Goal: Communication & Community: Ask a question

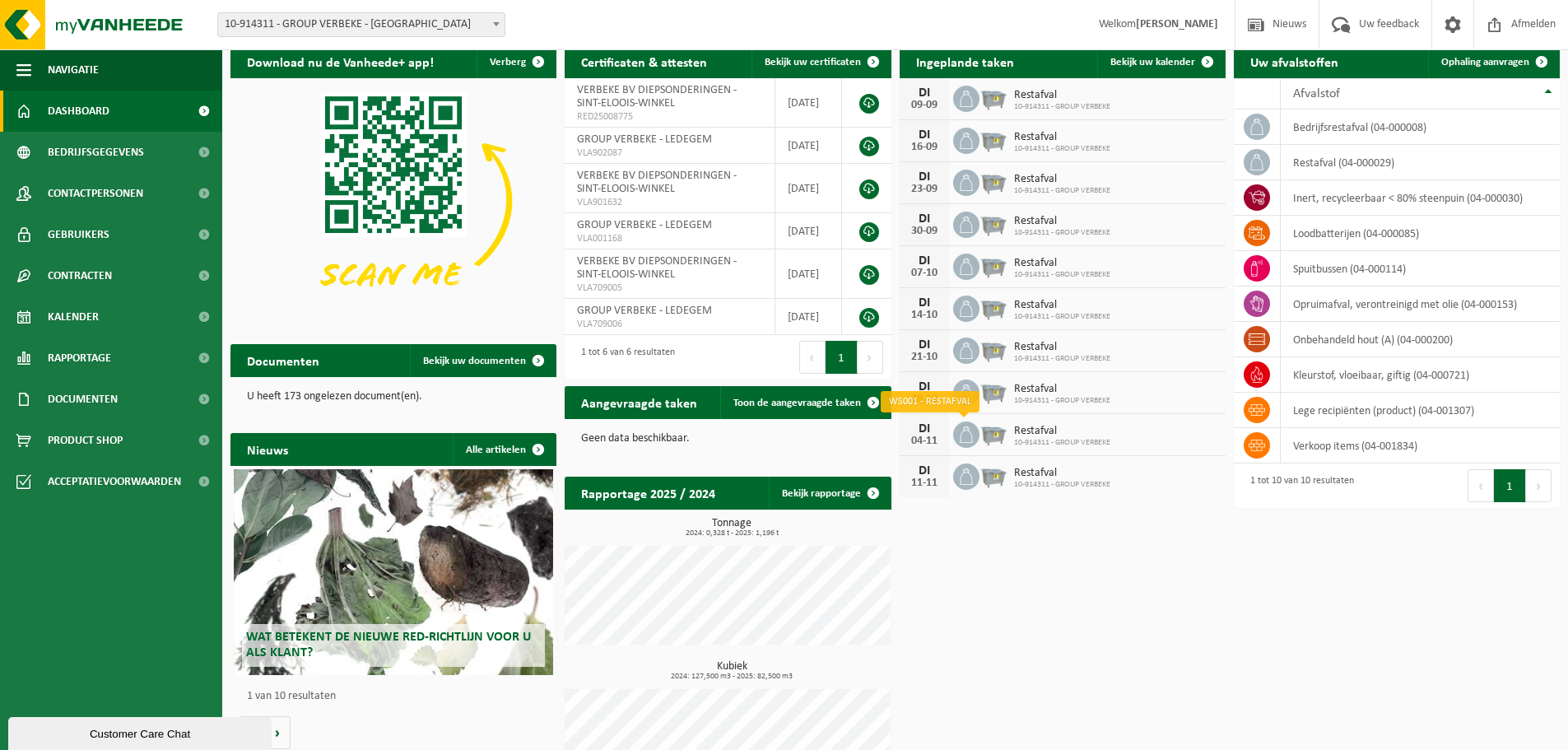
scroll to position [109, 0]
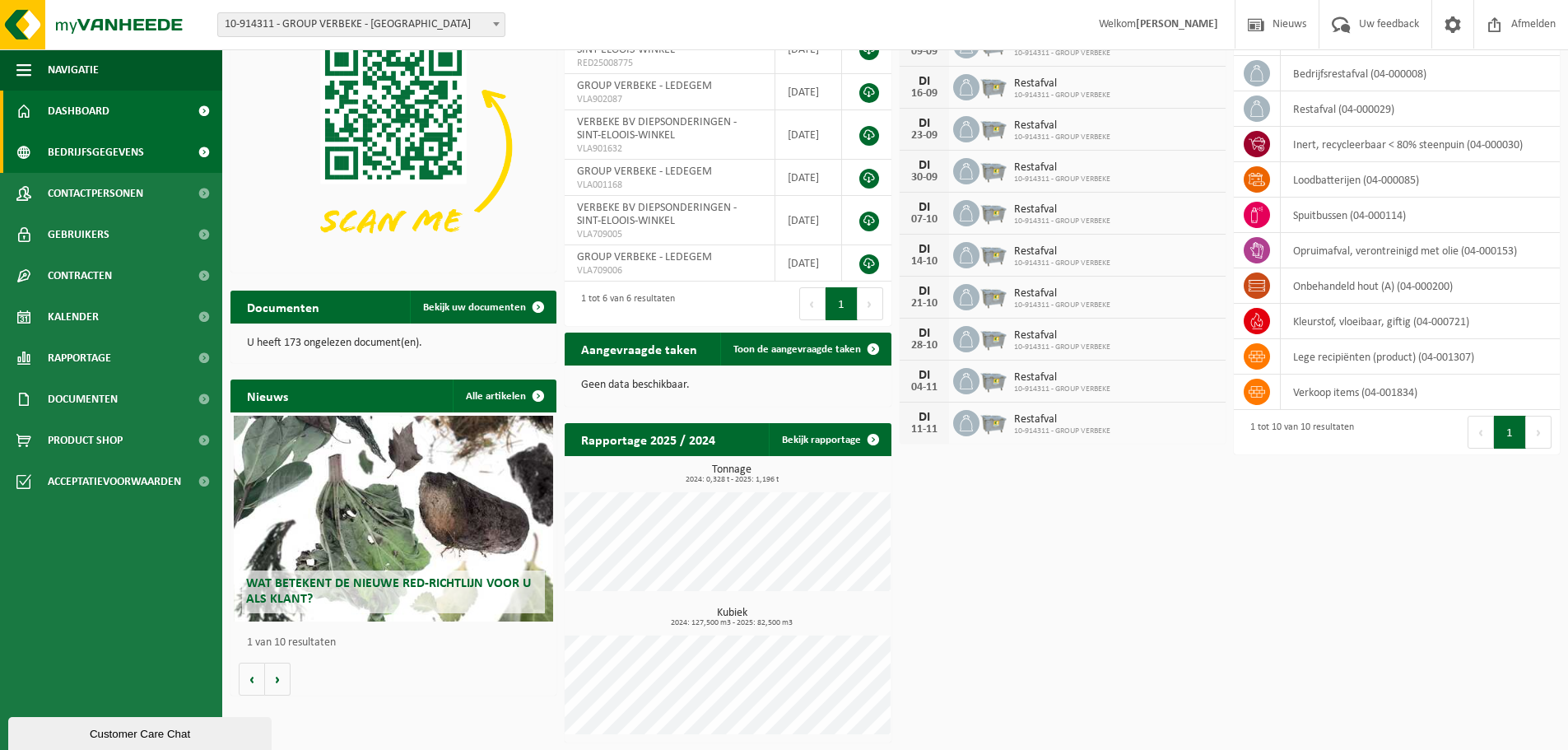
click at [103, 155] on span "Bedrijfsgegevens" at bounding box center [96, 151] width 97 height 41
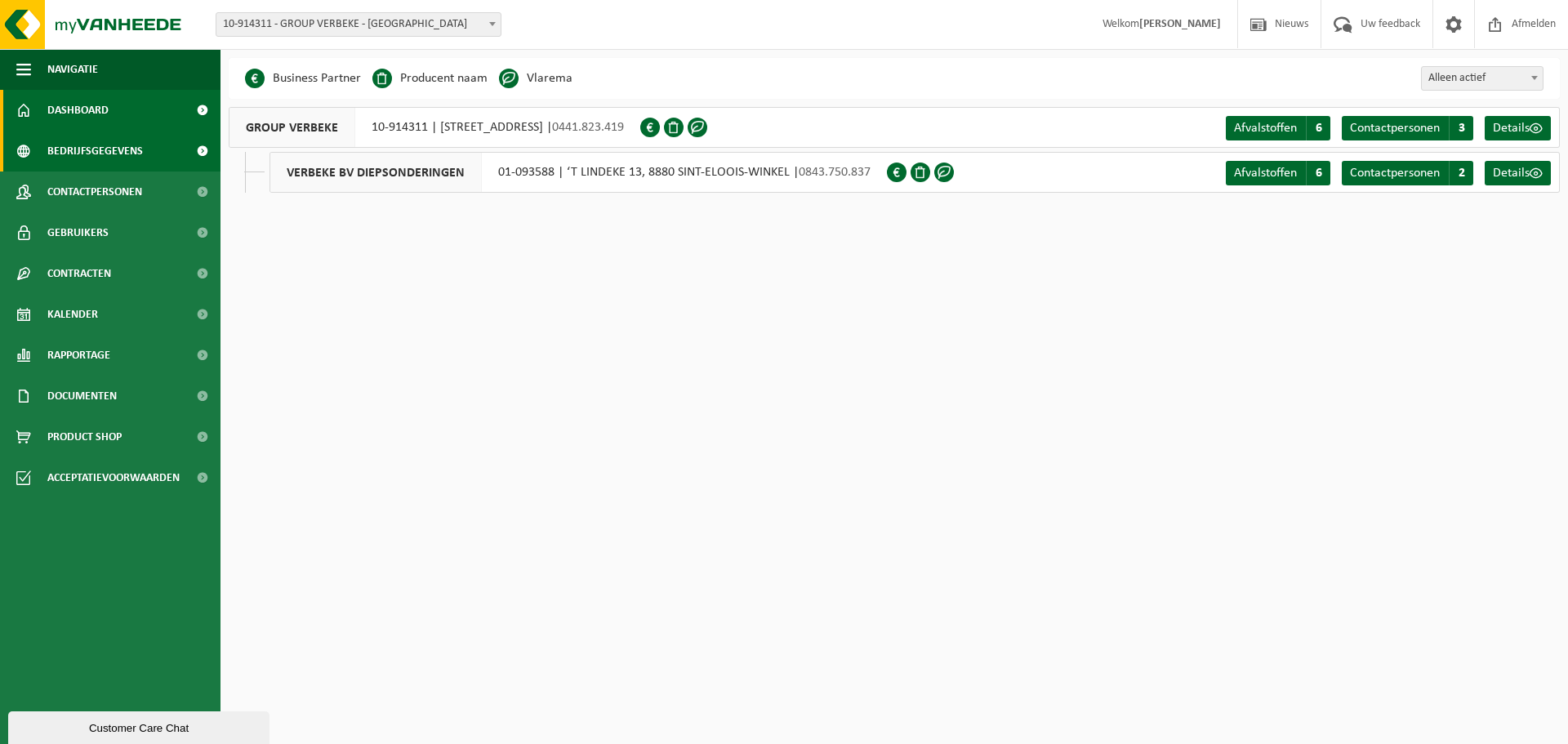
click at [94, 107] on span "Dashboard" at bounding box center [78, 110] width 62 height 41
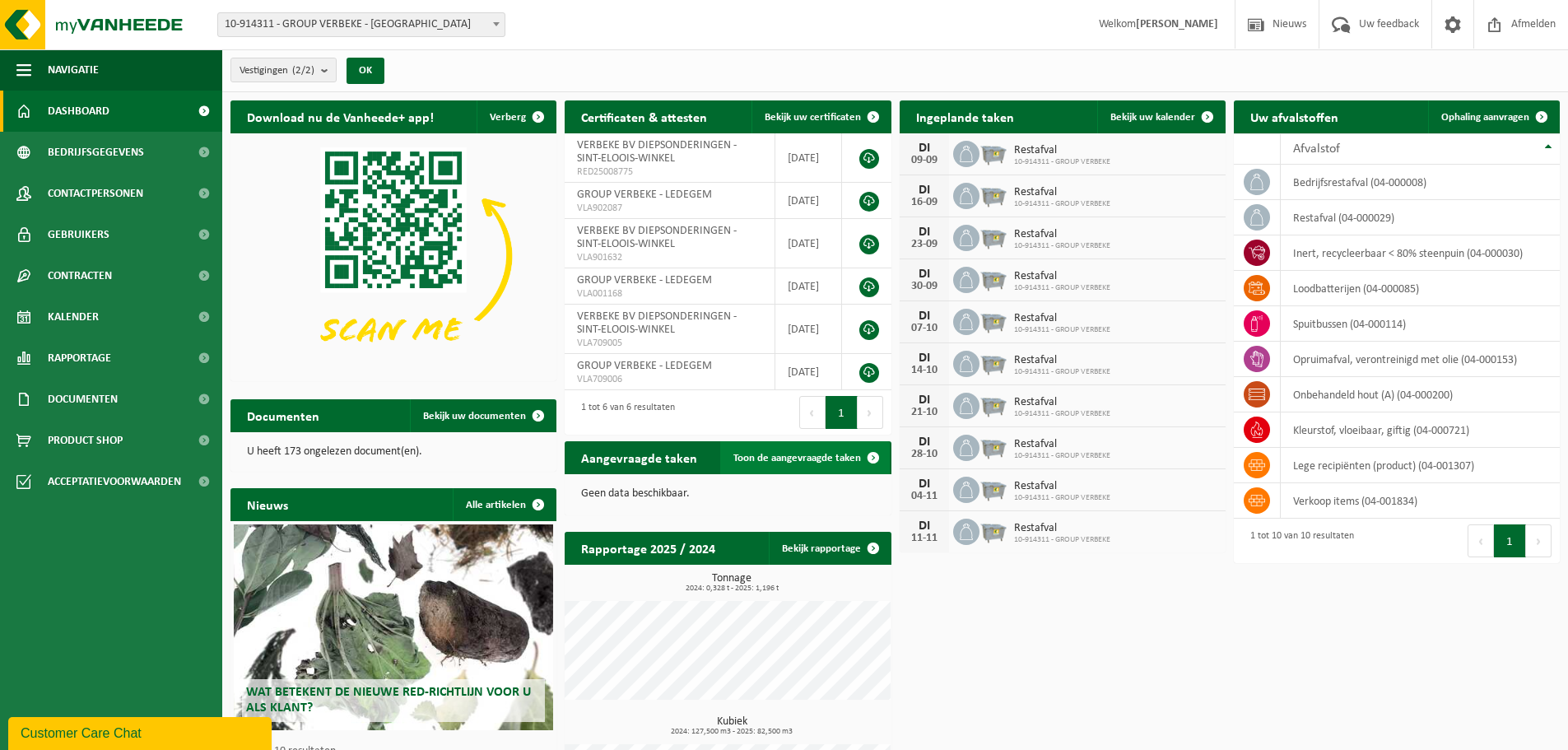
click at [821, 453] on span "Toon de aangevraagde taken" at bounding box center [798, 458] width 128 height 11
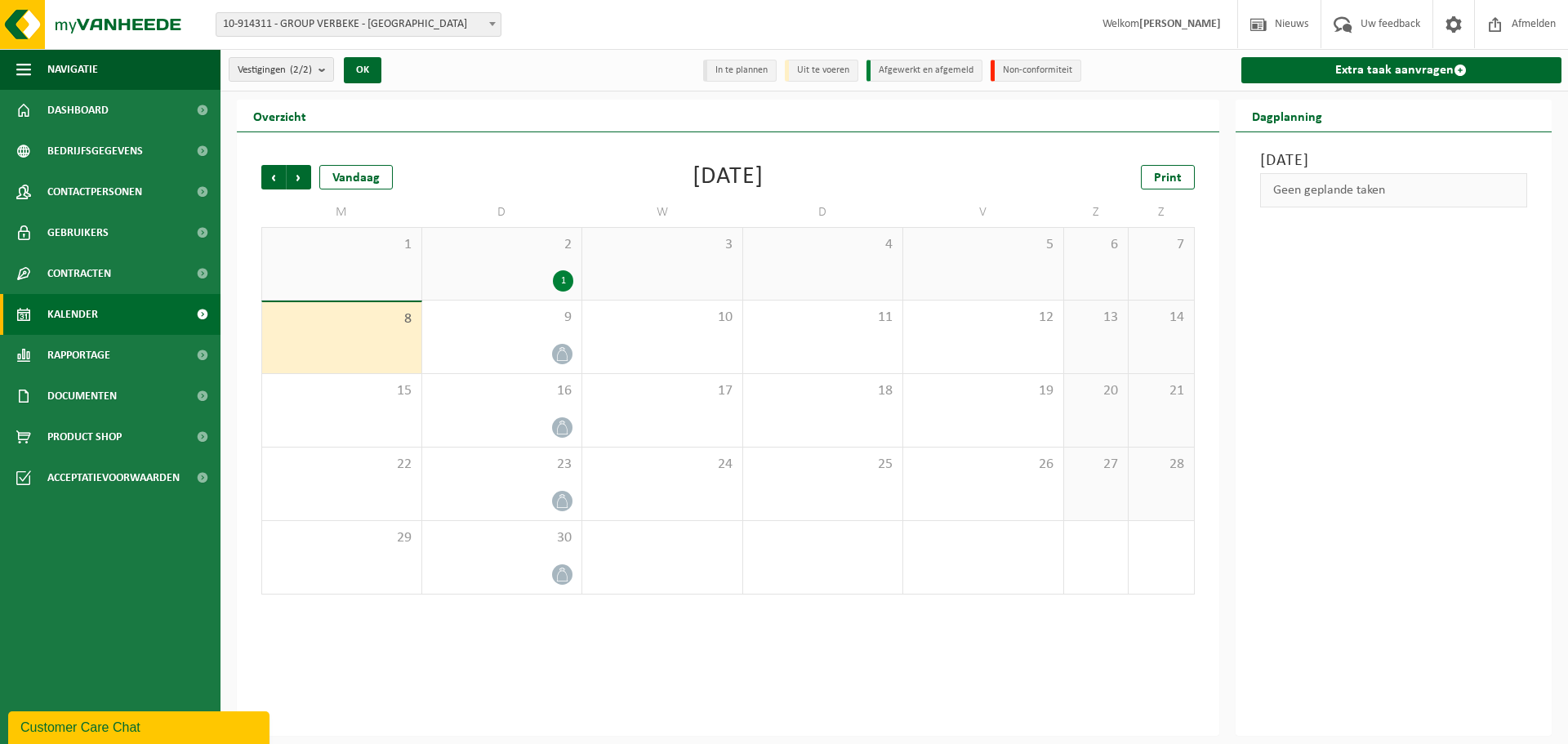
click at [518, 262] on div "2 1" at bounding box center [502, 263] width 160 height 72
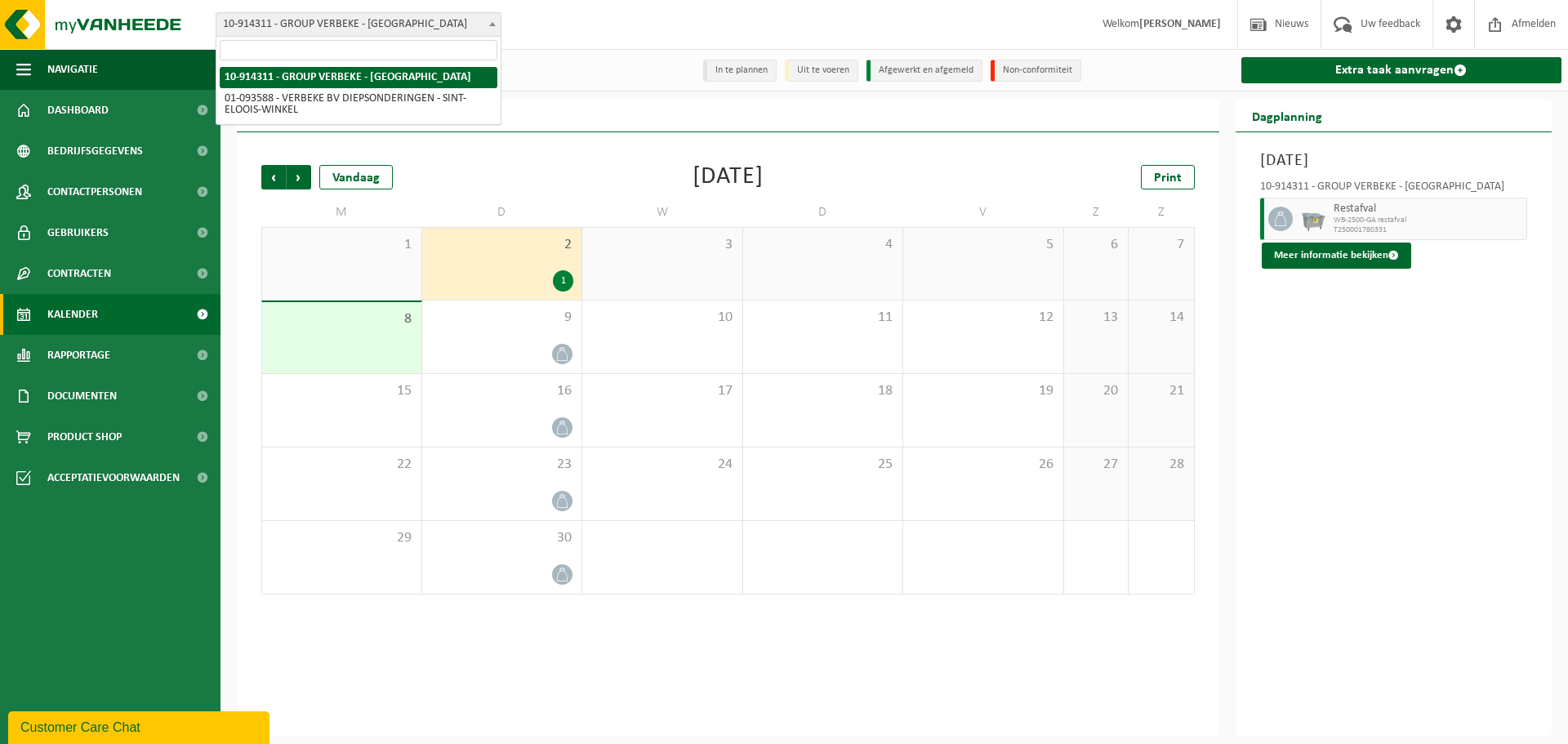
click at [403, 31] on span "10-914311 - GROUP VERBEKE - [GEOGRAPHIC_DATA]" at bounding box center [359, 24] width 284 height 23
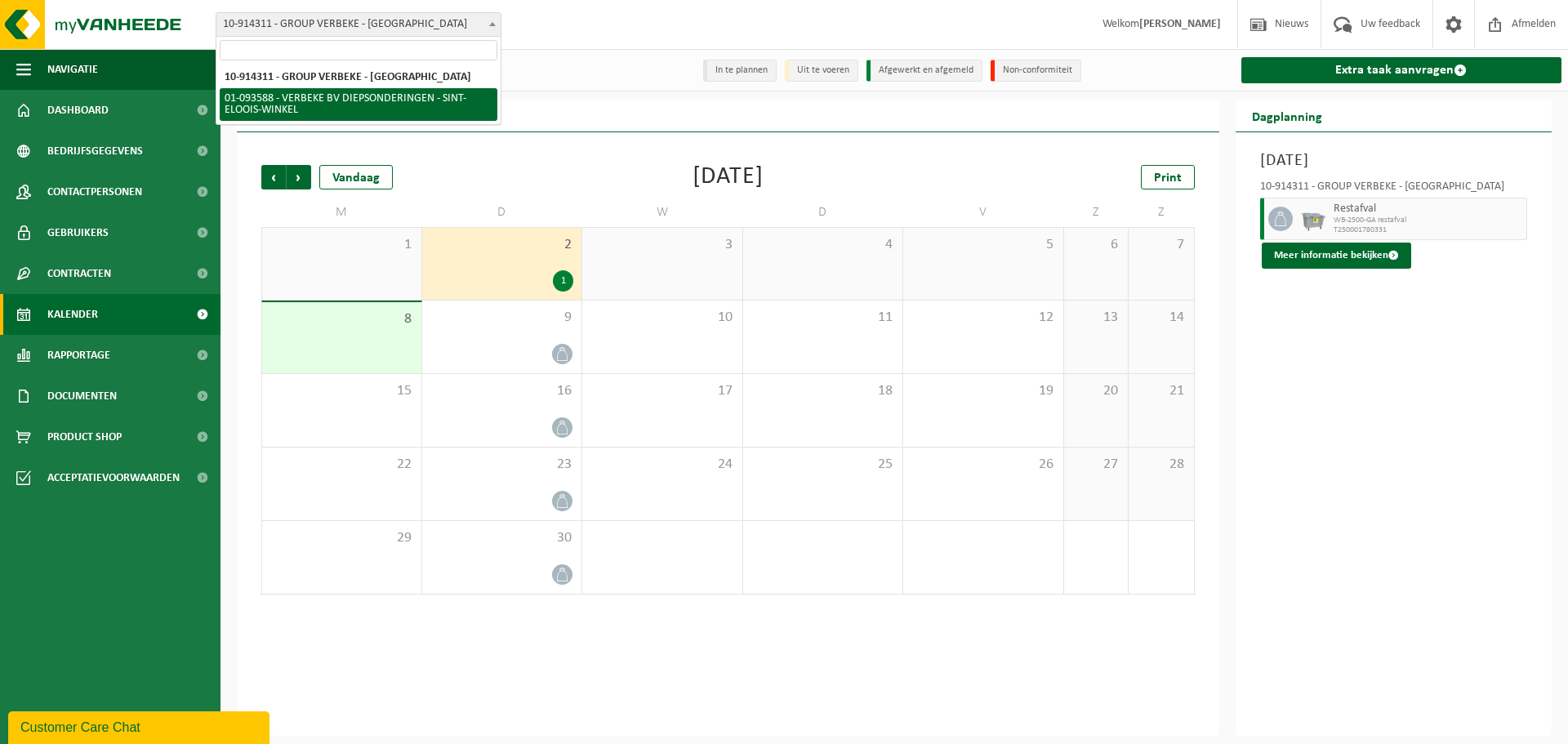
select select "21561"
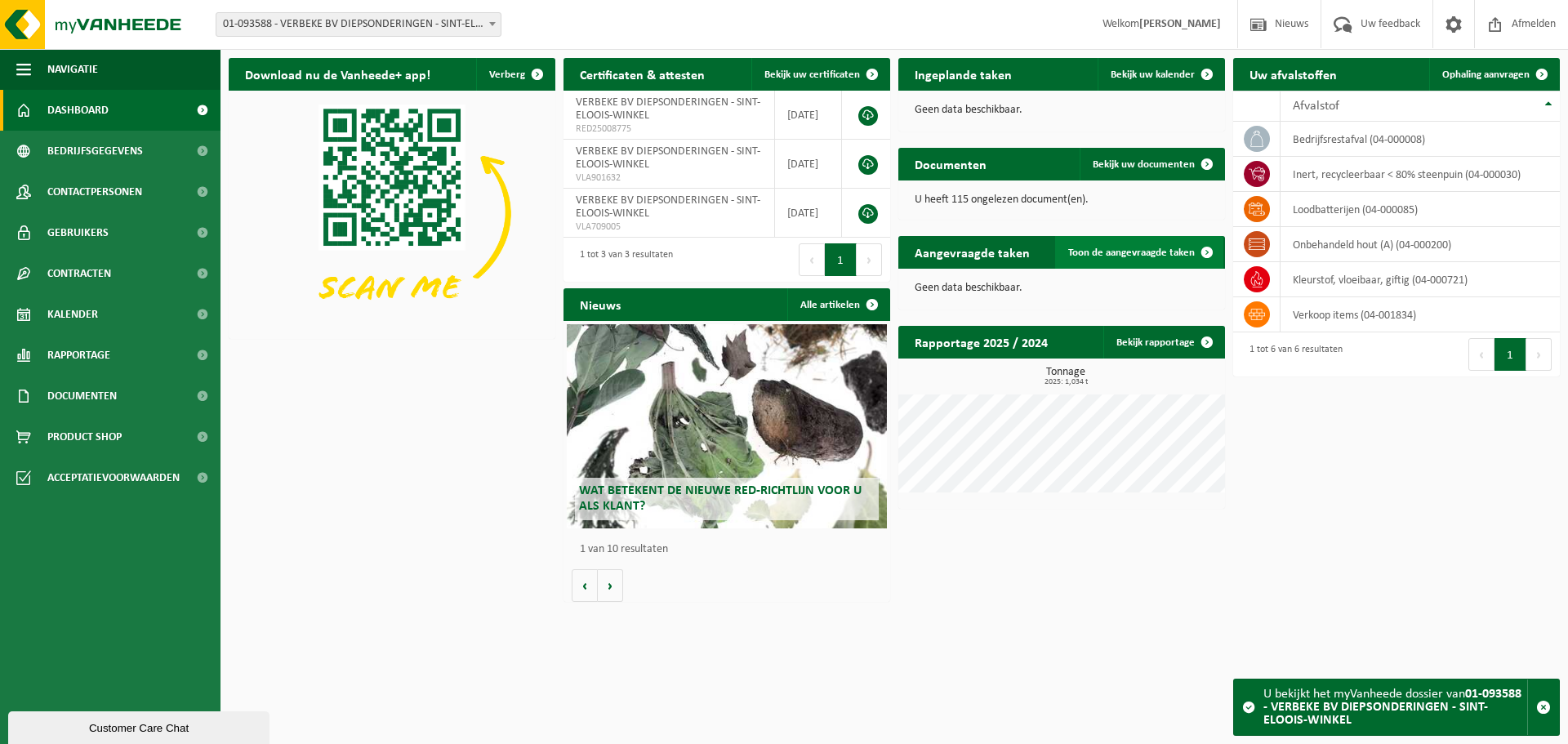
click at [1105, 254] on span "Toon de aangevraagde taken" at bounding box center [1132, 253] width 127 height 11
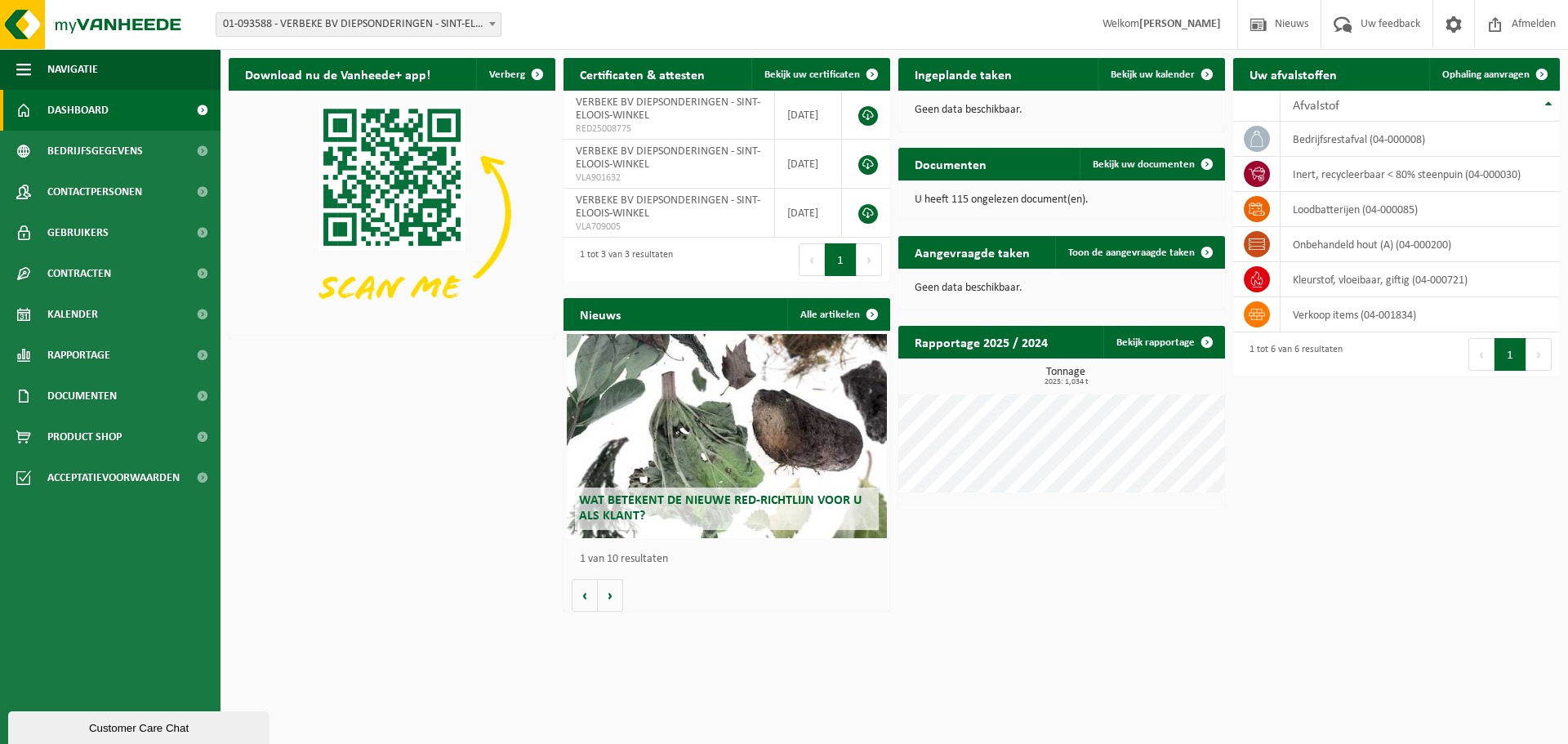
click at [1412, 521] on div "Download nu de Vanheede+ app! Verberg Certificaten & attesten Bekijk uw certifi…" at bounding box center [894, 334] width 1339 height 569
click at [152, 734] on div "Customer Care Chat" at bounding box center [139, 728] width 237 height 13
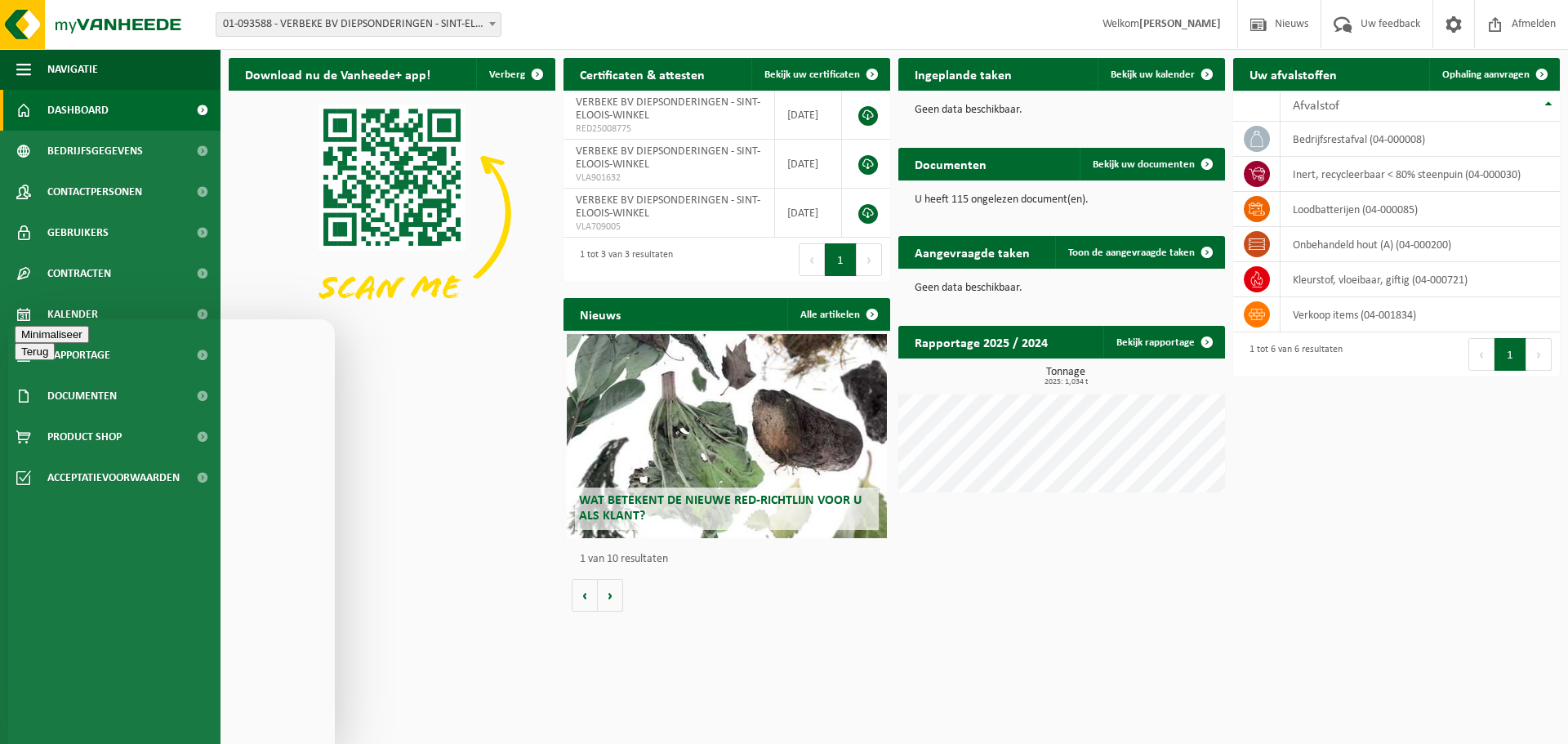
type textarea "Goeiemorgen, op 1/9 deed ik een aanvraag voor ophaling van ons vat, vloeibaar k…"
type textarea "µ"
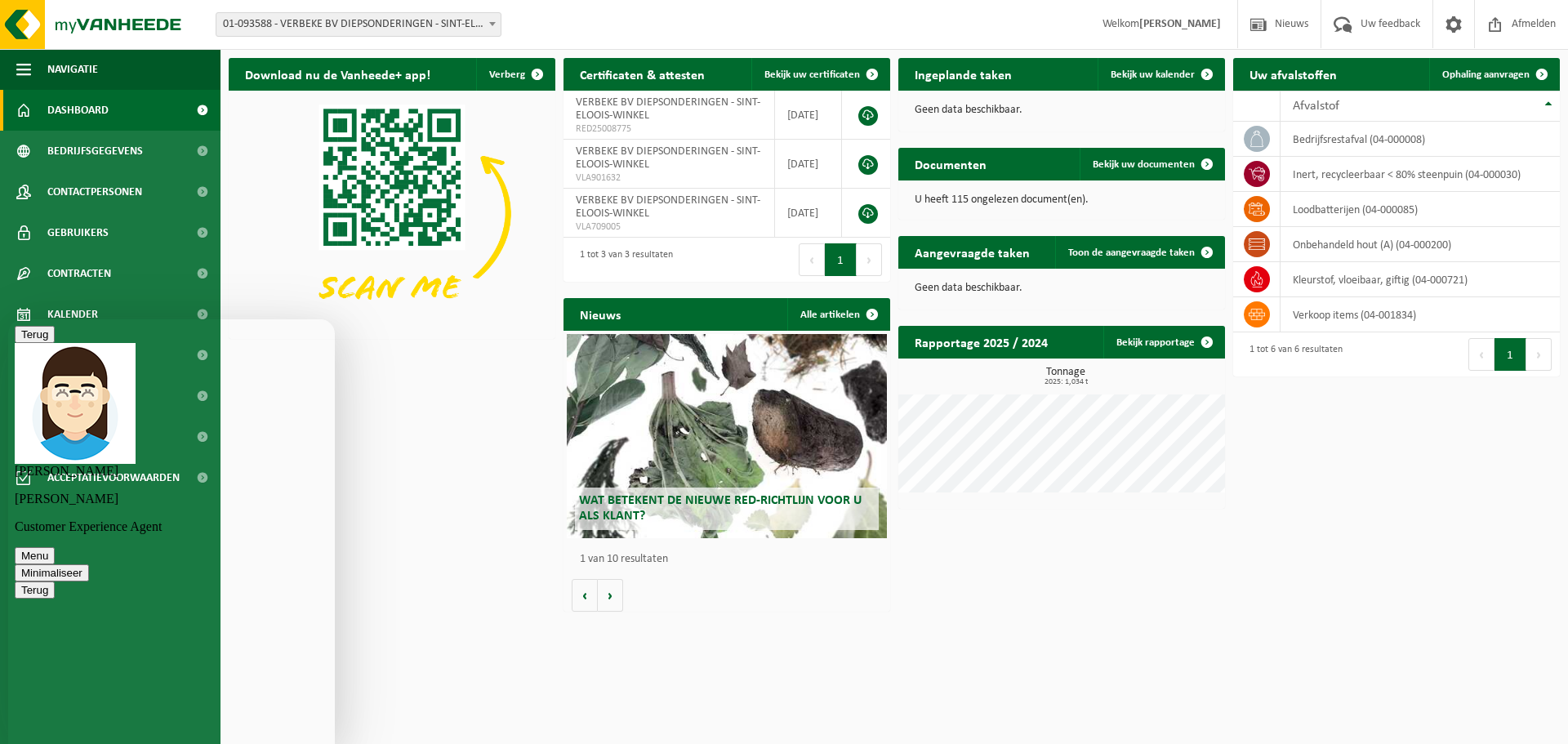
scroll to position [14, 0]
type textarea "Bedankt"
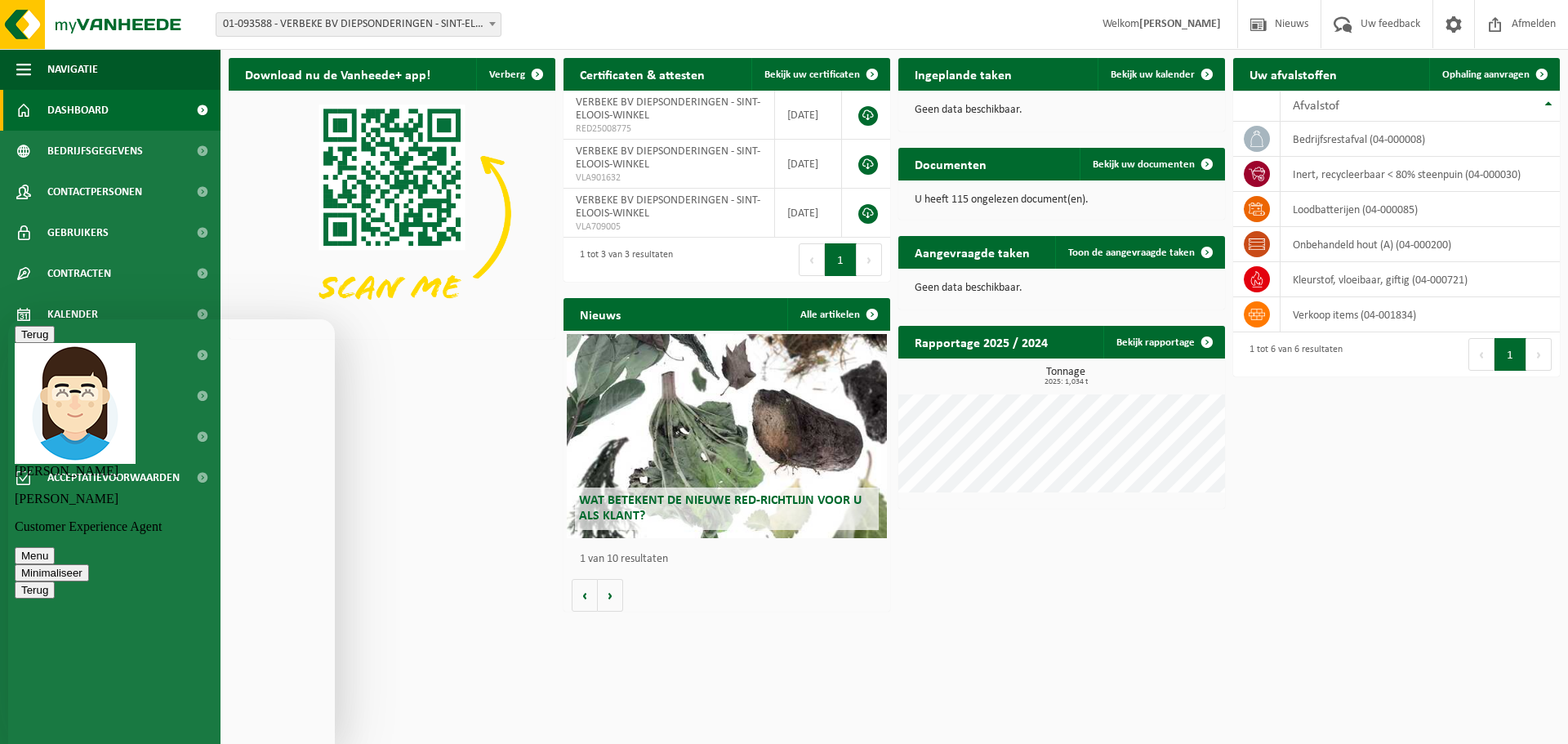
type textarea "Klopt, gezien er staat dag + 4 werkdagen, had ik dit wel graag asap gehad. Ons …"
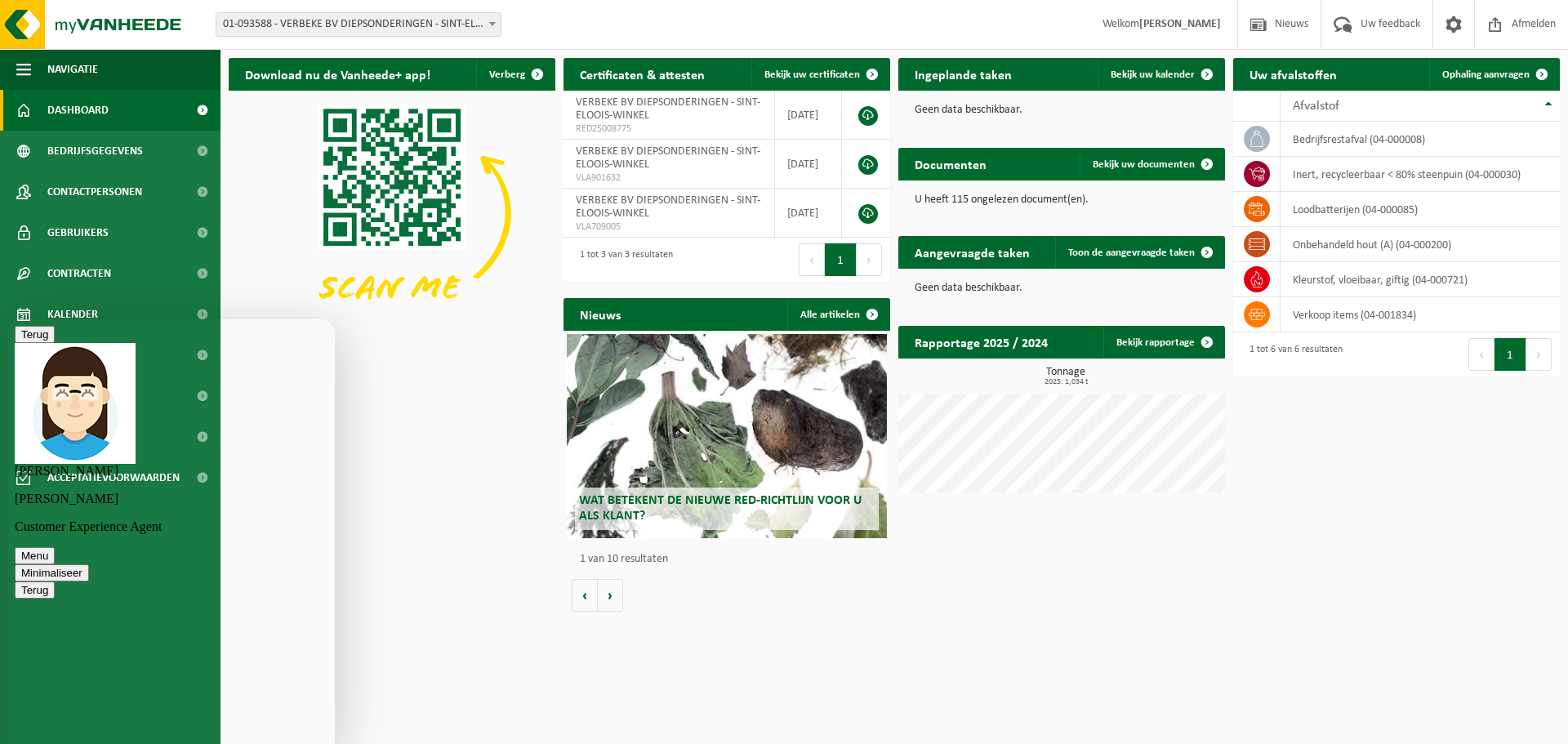
type textarea "a"
type textarea "Kan ik via mail worden op de hoogte gehouden?"
type textarea "[PERSON_NAME], [PERSON_NAME][EMAIL_ADDRESS][DOMAIN_NAME]"
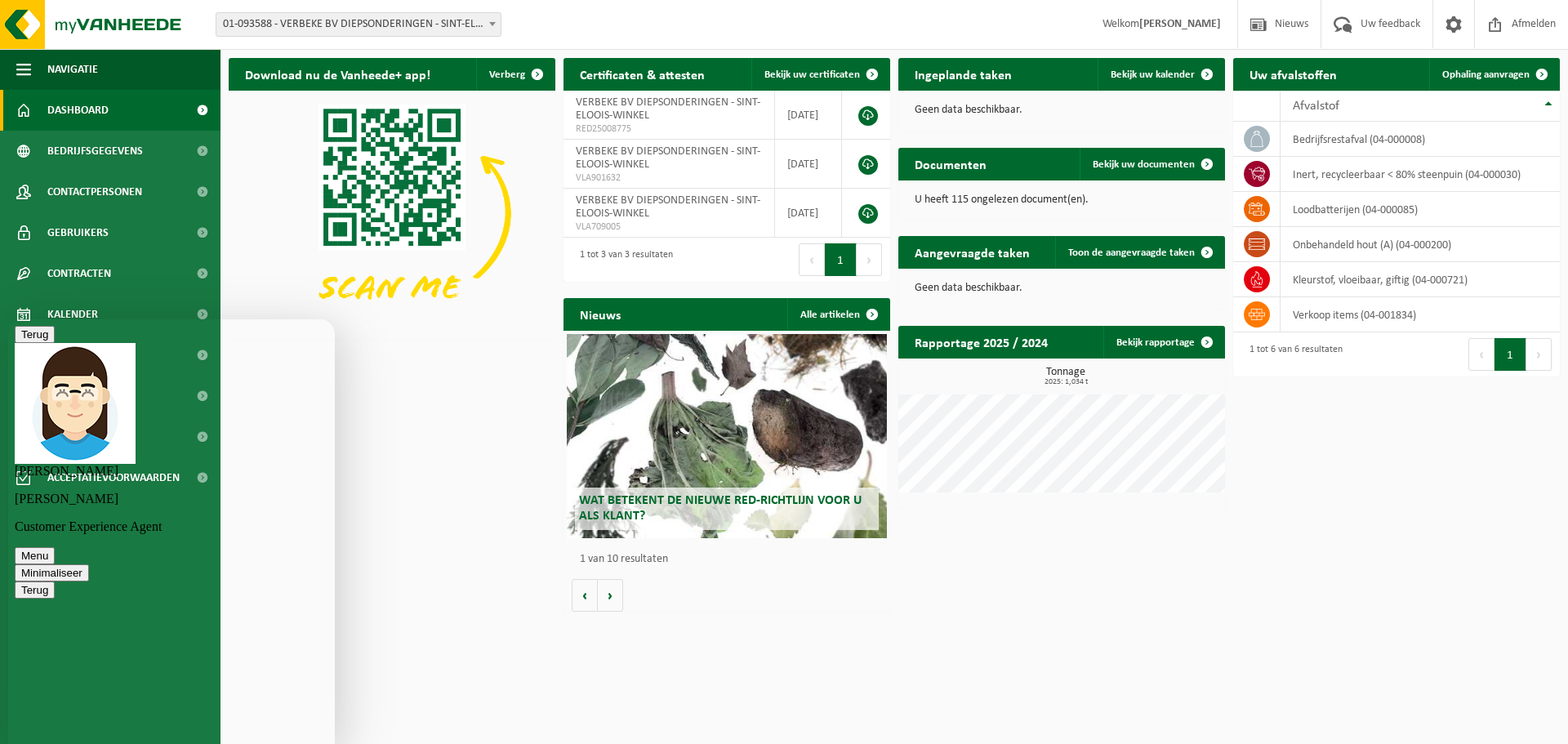
type textarea "Top bedankt!"
type textarea "Voor u ook!"
click at [89, 564] on button "Minimaliseer" at bounding box center [52, 572] width 74 height 17
